Goal: Register for event/course

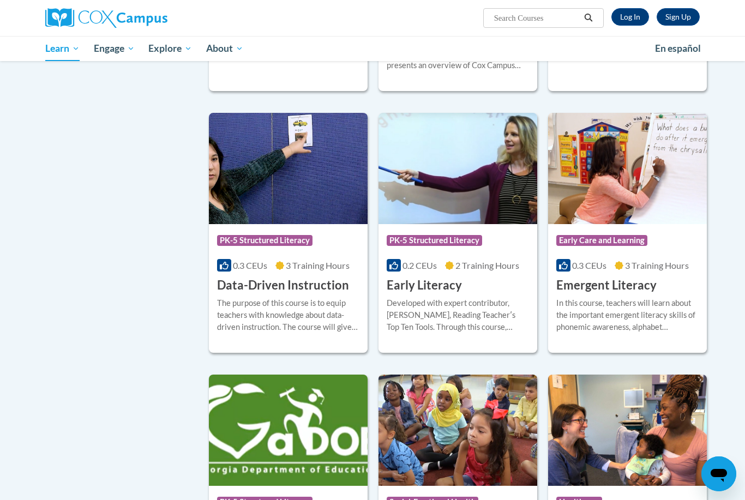
scroll to position [993, 0]
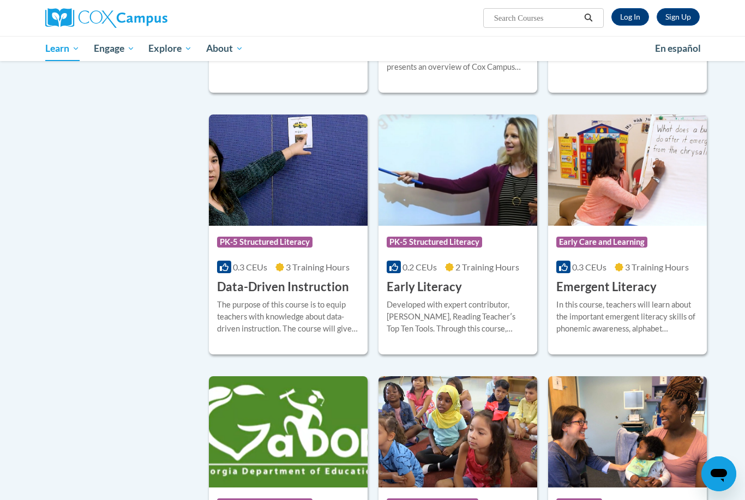
click at [285, 273] on div "0.3 CEUs 3 Training Hours" at bounding box center [288, 267] width 142 height 12
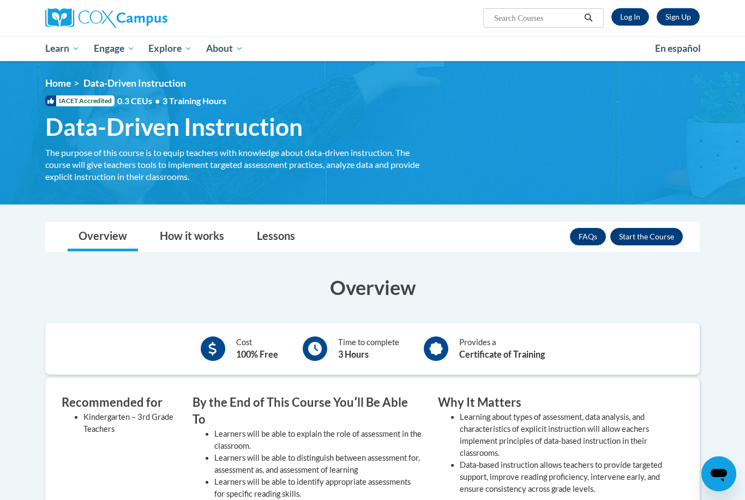
click at [662, 240] on button "Enroll" at bounding box center [646, 236] width 73 height 17
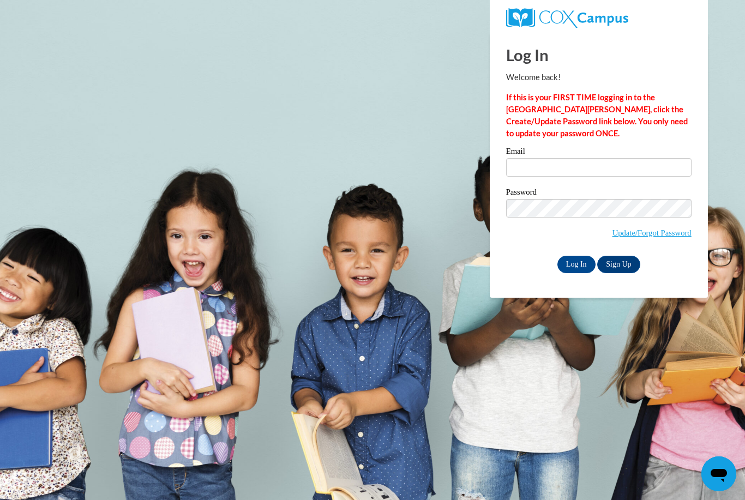
click at [613, 156] on label "Email" at bounding box center [598, 152] width 185 height 11
click at [613, 158] on input "Email" at bounding box center [598, 167] width 185 height 19
type input "ad03100@georgiasouthern.edu"
click at [576, 263] on input "Log In" at bounding box center [576, 264] width 38 height 17
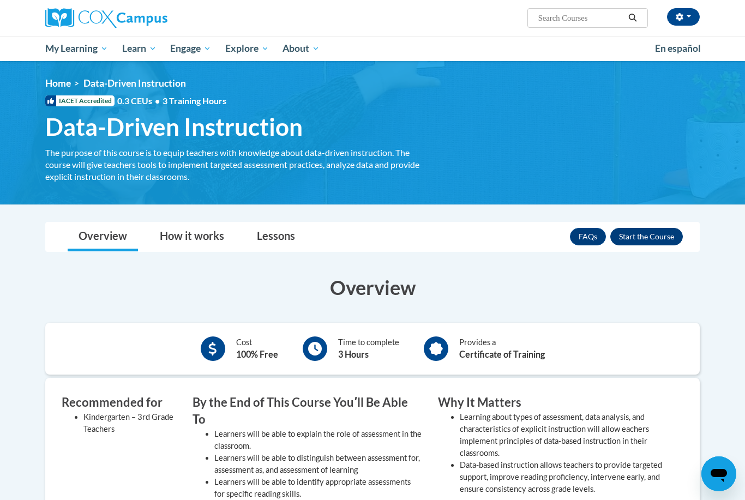
click at [641, 241] on button "Enroll" at bounding box center [646, 236] width 73 height 17
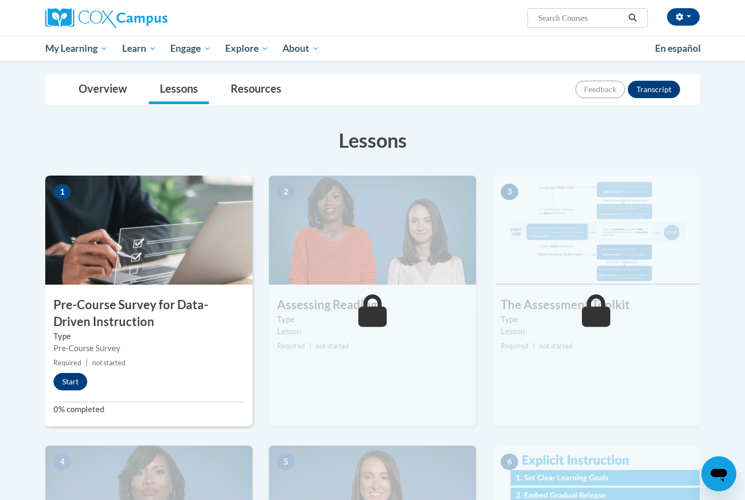
scroll to position [111, 0]
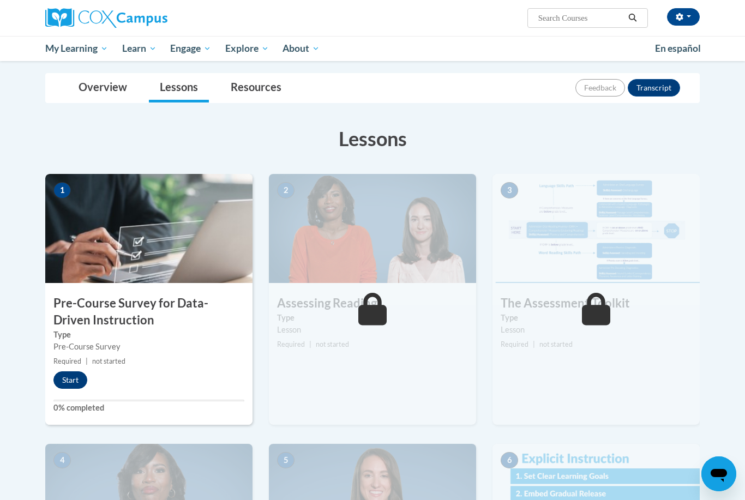
click at [64, 375] on button "Start" at bounding box center [70, 379] width 34 height 17
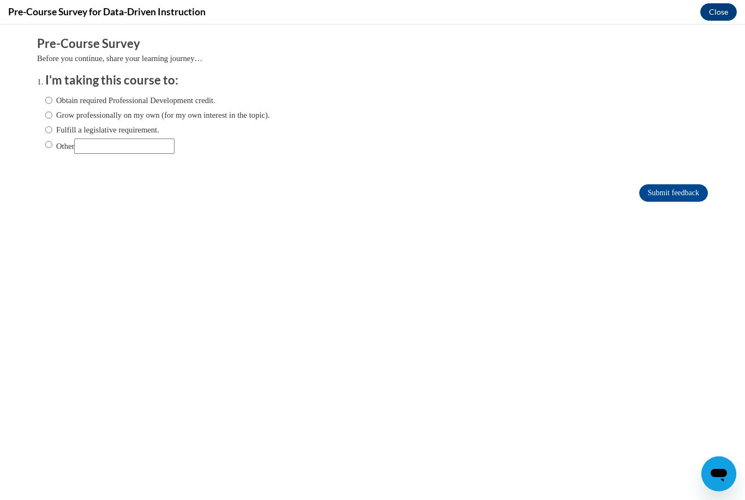
scroll to position [0, 0]
click at [46, 144] on input "Other" at bounding box center [48, 144] width 7 height 12
radio input "true"
click at [114, 149] on input "Other" at bounding box center [124, 145] width 100 height 15
type input "Class course"
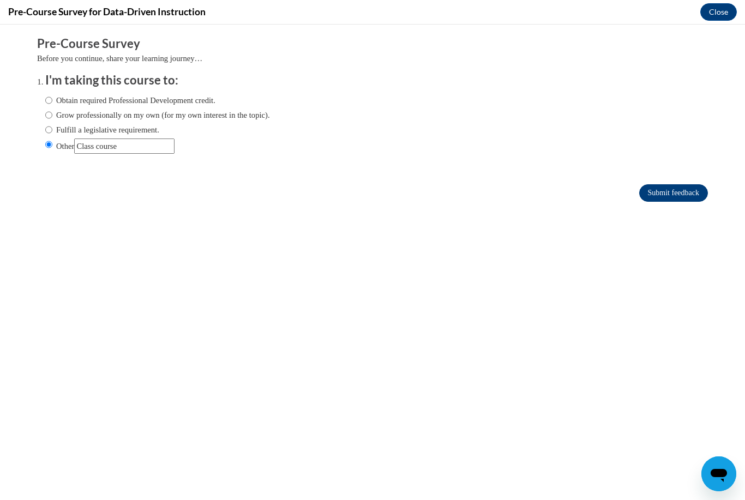
click at [668, 192] on input "Submit feedback" at bounding box center [673, 192] width 69 height 17
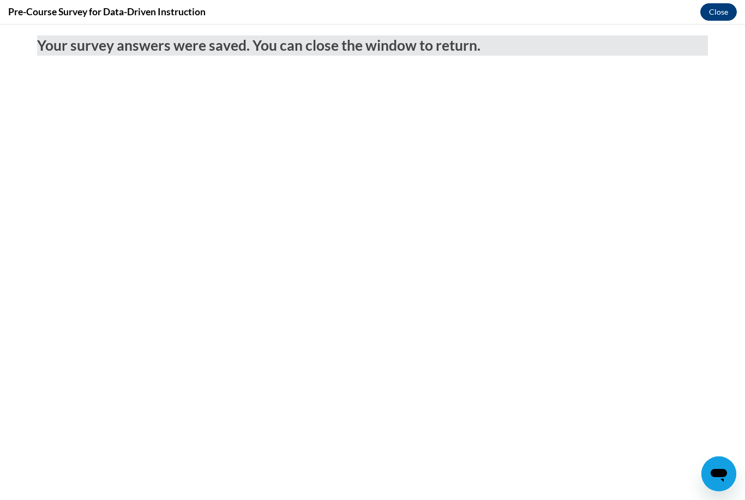
click at [721, 20] on div "Pre-Course Survey for Data-Driven Instruction Close" at bounding box center [372, 12] width 745 height 25
click at [719, 15] on button "Close" at bounding box center [718, 11] width 37 height 17
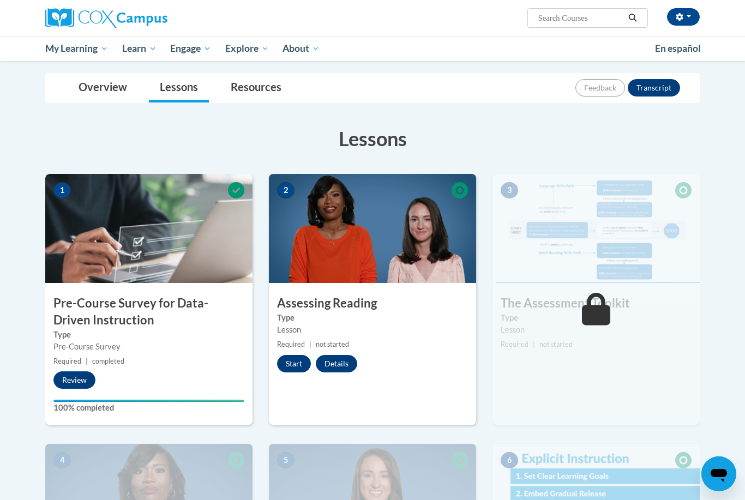
click at [303, 366] on button "Start" at bounding box center [294, 363] width 34 height 17
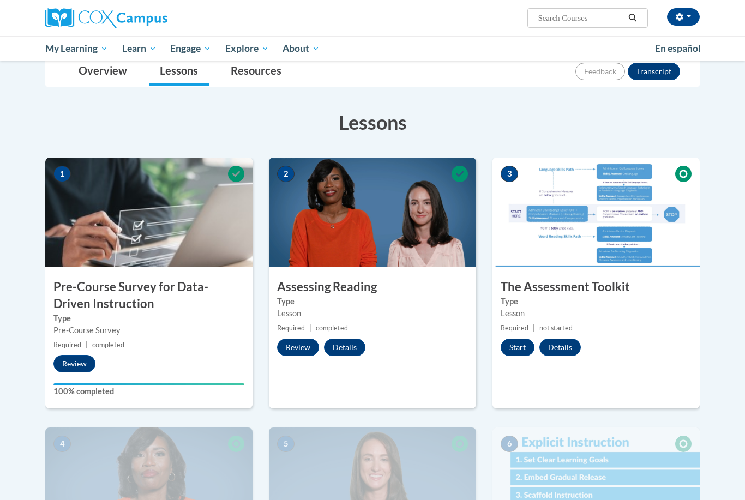
scroll to position [124, 0]
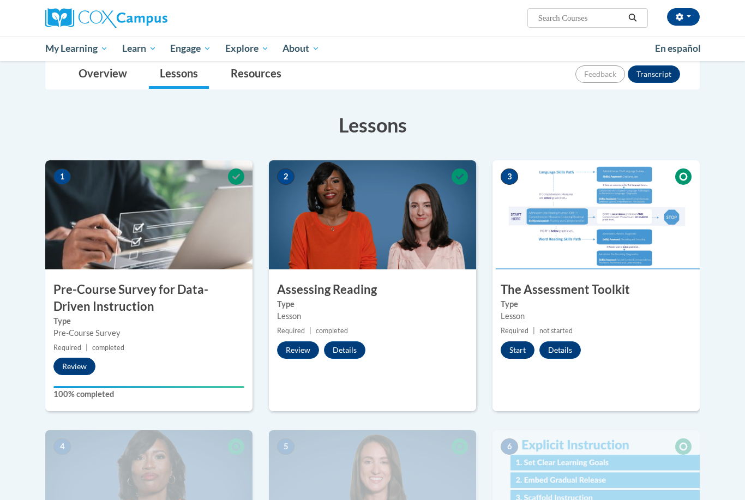
click at [514, 347] on button "Start" at bounding box center [517, 349] width 34 height 17
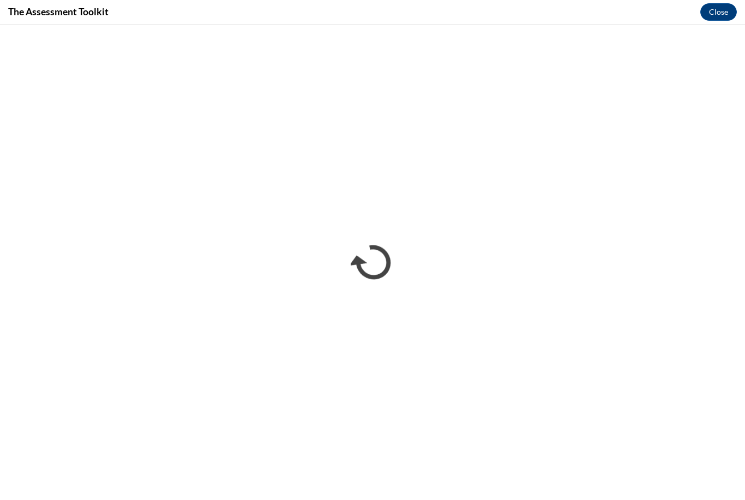
scroll to position [0, 0]
